Goal: Task Accomplishment & Management: Complete application form

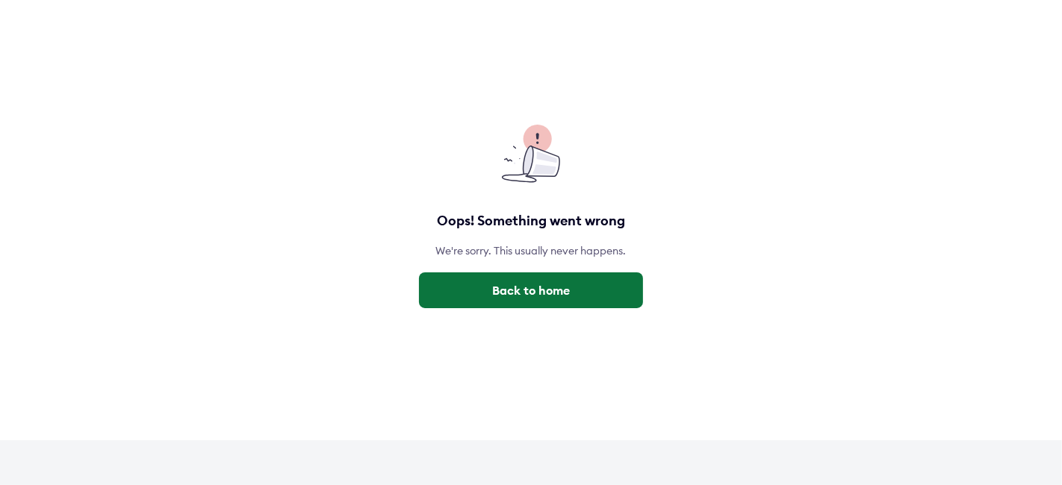
click at [513, 295] on button "Back to home" at bounding box center [531, 290] width 224 height 36
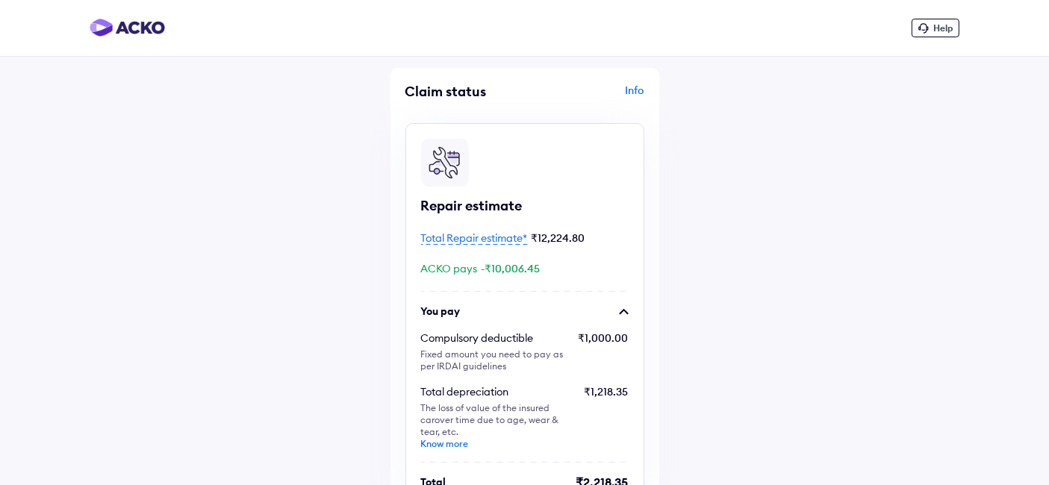
click at [953, 27] on span "Help" at bounding box center [942, 27] width 19 height 11
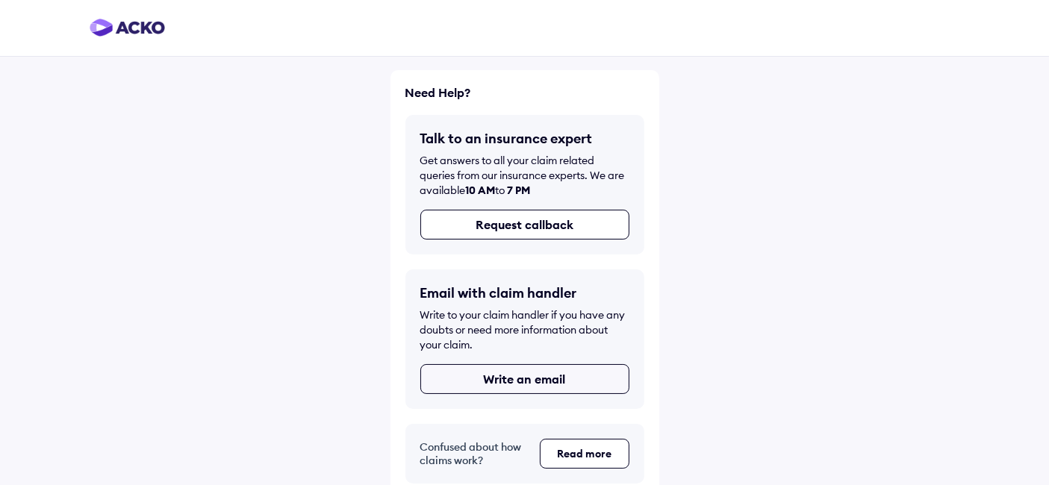
click at [505, 384] on button "Write an email" at bounding box center [524, 379] width 209 height 30
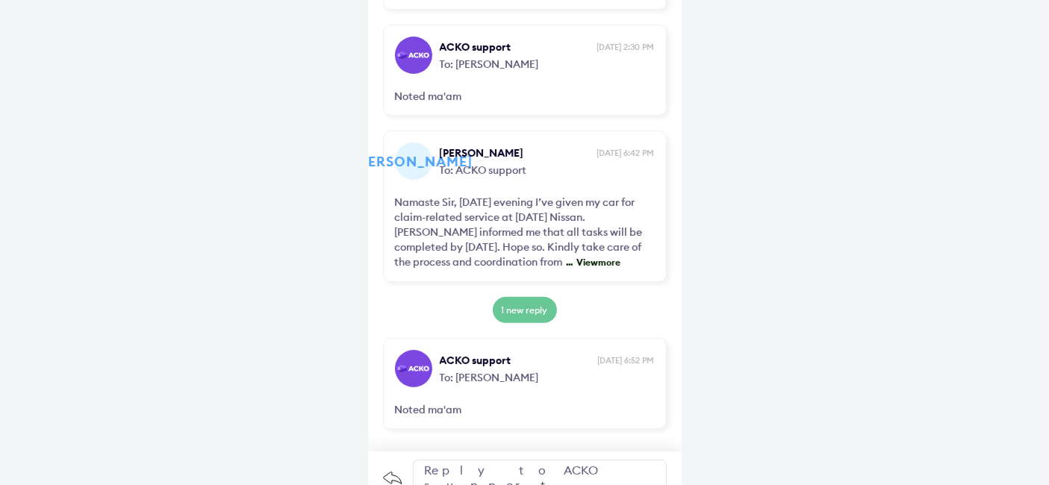
scroll to position [473, 0]
